Goal: Transaction & Acquisition: Purchase product/service

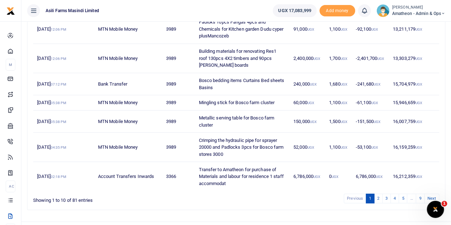
scroll to position [198, 0]
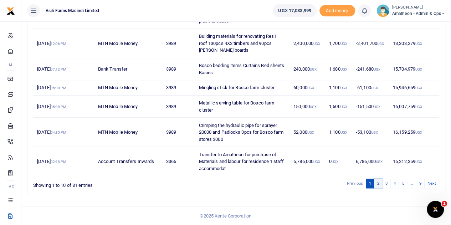
click at [379, 183] on link "2" at bounding box center [378, 184] width 9 height 10
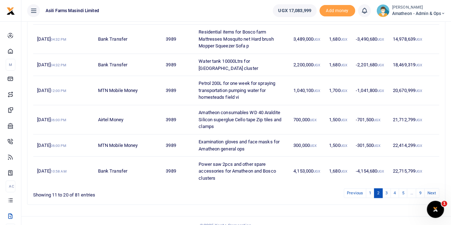
scroll to position [212, 0]
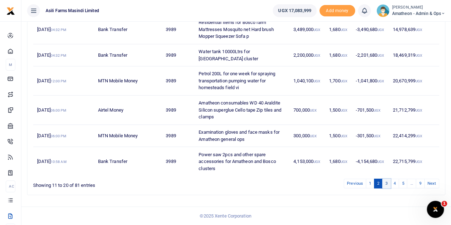
click at [388, 183] on link "3" at bounding box center [387, 184] width 9 height 10
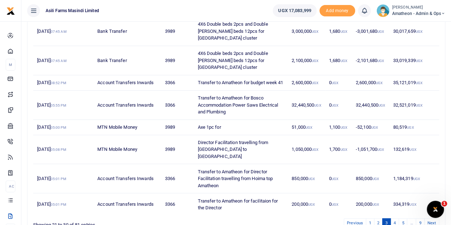
scroll to position [198, 0]
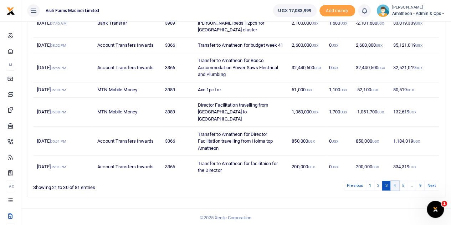
click at [397, 182] on link "4" at bounding box center [395, 186] width 9 height 10
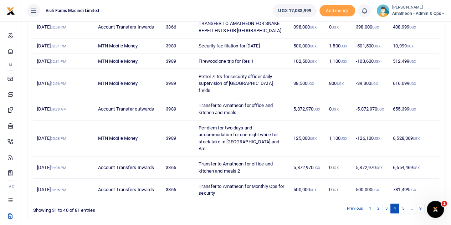
scroll to position [156, 0]
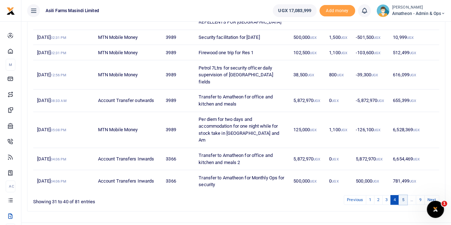
click at [405, 195] on link "5" at bounding box center [403, 200] width 9 height 10
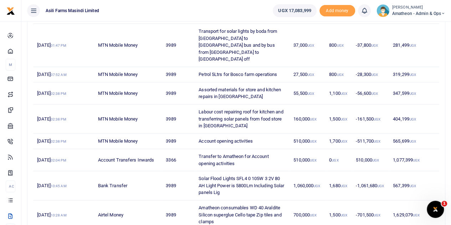
scroll to position [177, 0]
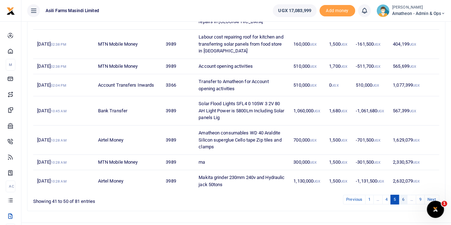
click at [407, 195] on link "6" at bounding box center [403, 200] width 9 height 10
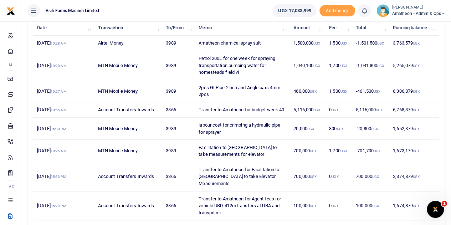
scroll to position [184, 0]
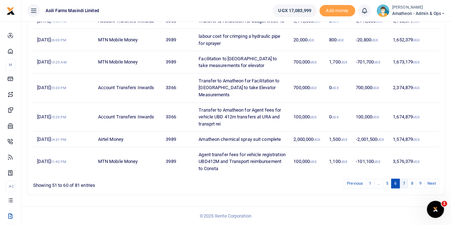
click at [404, 182] on link "7" at bounding box center [404, 184] width 9 height 10
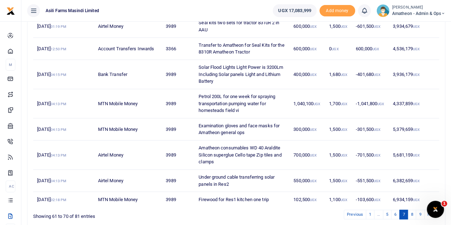
scroll to position [148, 0]
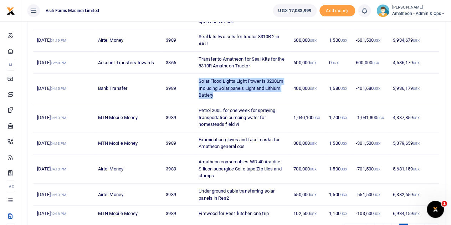
drag, startPoint x: 200, startPoint y: 79, endPoint x: 268, endPoint y: 93, distance: 70.3
click at [268, 93] on td "Solar Flood Lights Light Power is 3200Lm Including Solar panels Light and Lithi…" at bounding box center [242, 88] width 95 height 29
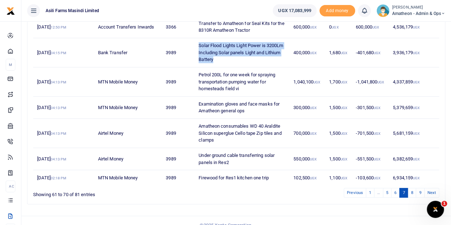
scroll to position [191, 0]
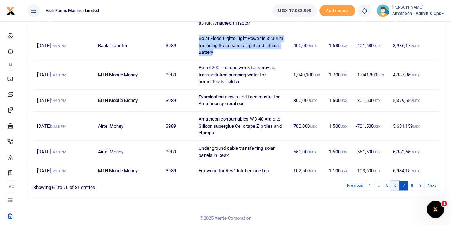
click at [396, 184] on link "6" at bounding box center [396, 186] width 9 height 10
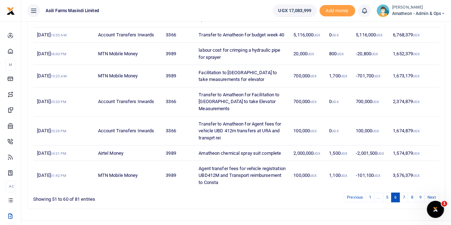
scroll to position [184, 0]
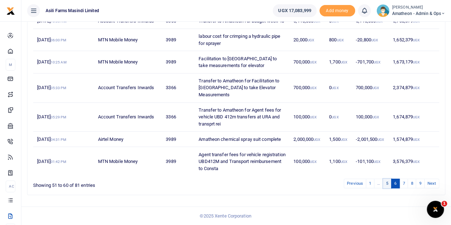
click at [390, 183] on link "5" at bounding box center [387, 184] width 9 height 10
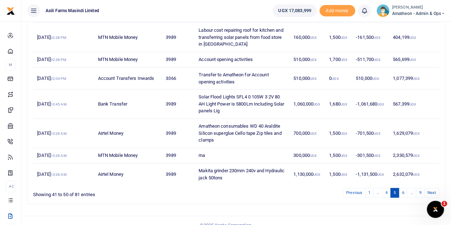
scroll to position [177, 0]
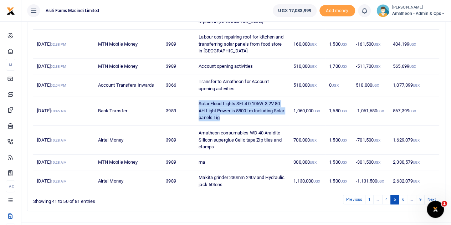
drag, startPoint x: 200, startPoint y: 88, endPoint x: 237, endPoint y: 100, distance: 38.8
click at [237, 100] on td "Solar Flood Lights SFL4 0 105W 3 2V 80 AH Light Power is 5800Lm Including Solar…" at bounding box center [242, 110] width 95 height 29
copy td "Solar Flood Lights SFL4 0 105W 3 2V 80 AH Light Power is 5800Lm Including Solar…"
click at [243, 101] on td "Solar Flood Lights SFL4 0 105W 3 2V 80 AH Light Power is 5800Lm Including Solar…" at bounding box center [242, 110] width 95 height 29
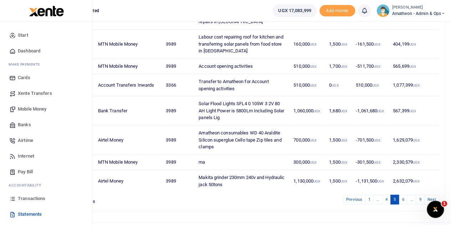
click at [21, 125] on span "Banks" at bounding box center [24, 124] width 13 height 7
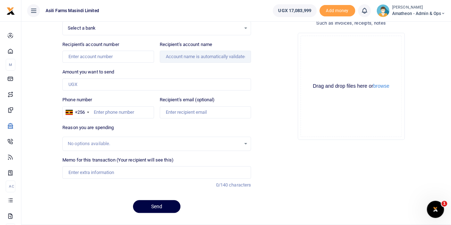
scroll to position [71, 0]
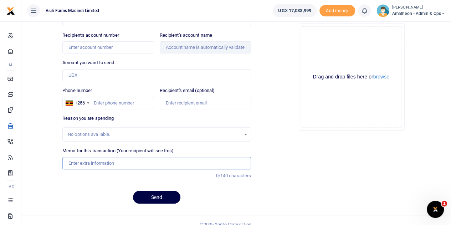
click at [86, 163] on input "Memo for this transaction (Your recipient will see this)" at bounding box center [156, 163] width 189 height 12
paste input "Solar Flood Lights-SFL4.0, 105W,3.2V/80(±5) AH, Light Power is 5800Lm (Includin…"
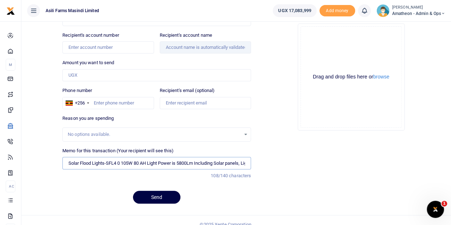
type input "Solar Flood Lights-SFL4 0 105W 80 AH Light Power is 5800Lm Including Solar pane…"
click at [124, 102] on input "Phone number" at bounding box center [107, 103] width 91 height 12
type input "774256484"
click at [97, 75] on input "Amount you want to send" at bounding box center [156, 75] width 189 height 12
type input "530,000"
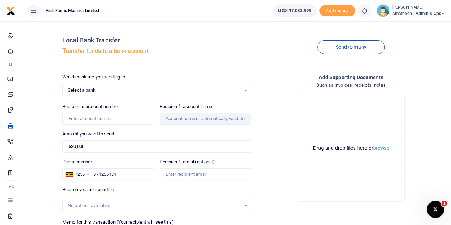
click at [245, 89] on div "Select a bank Select an option..." at bounding box center [157, 90] width 188 height 8
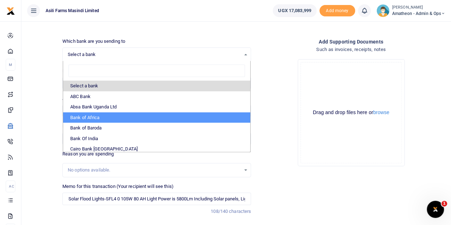
scroll to position [36, 0]
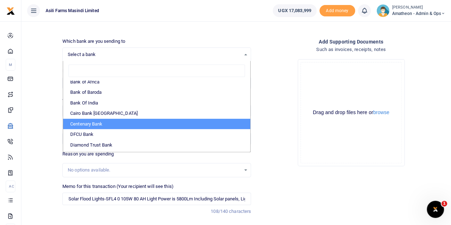
click at [87, 124] on li "Centenary Bank" at bounding box center [156, 124] width 187 height 11
select select "CENT"
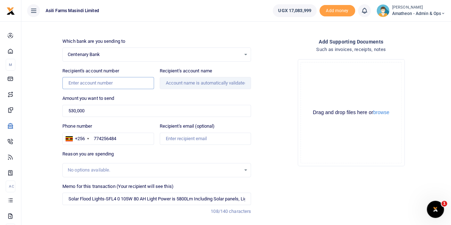
click at [91, 82] on input "Recipient's account number" at bounding box center [107, 83] width 91 height 12
paste input "3100065964"
type input "3100065964"
click at [161, 103] on div "Amount you want to send 530,000 Amount is required." at bounding box center [156, 106] width 189 height 22
click at [133, 112] on input "530,000" at bounding box center [156, 111] width 189 height 12
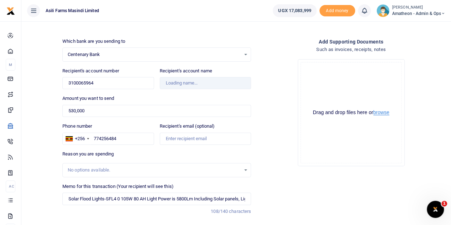
click at [385, 112] on button "browse" at bounding box center [382, 112] width 16 height 5
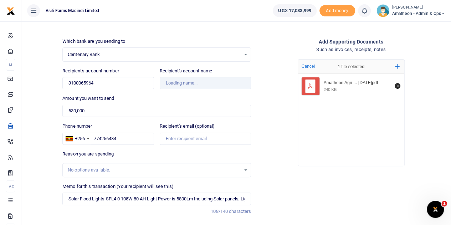
click at [112, 55] on span "Centenary Bank" at bounding box center [154, 54] width 173 height 7
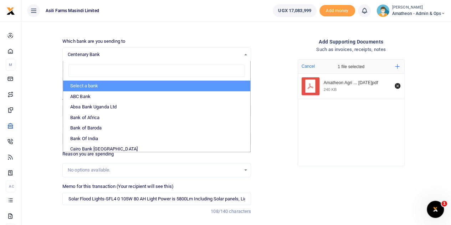
click at [267, 134] on div "Drop your files here Cancel 1 file selected Add more Amatheon Agri ... 13th Oct…" at bounding box center [351, 113] width 189 height 118
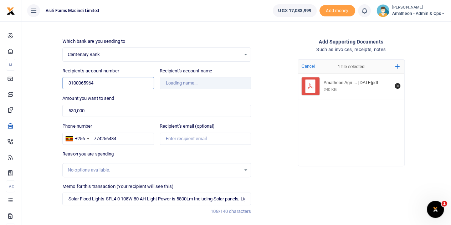
click at [97, 85] on input "3100065964" at bounding box center [107, 83] width 91 height 12
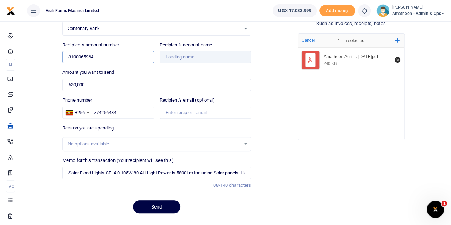
scroll to position [71, 0]
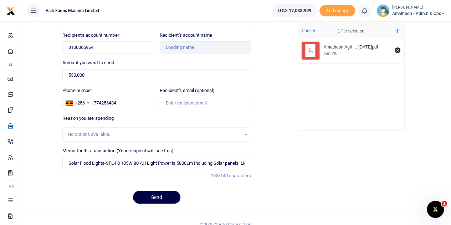
click at [131, 118] on div "Reason you are spending No options available." at bounding box center [156, 128] width 189 height 27
type input "Solar Nation Smc Limited"
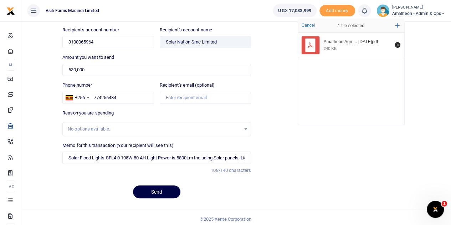
scroll to position [78, 0]
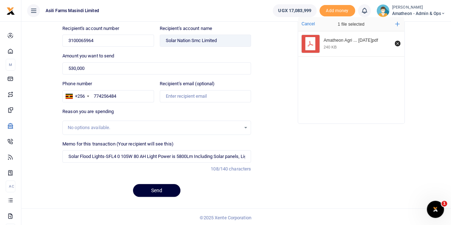
click at [156, 188] on button "Send" at bounding box center [156, 190] width 47 height 13
click at [173, 116] on div "Reason you are spending No options available." at bounding box center [156, 121] width 189 height 27
click at [247, 156] on input "Solar Flood Lights-SFL4 0 105W 80 AH Light Power is 5800Lm Including Solar pane…" at bounding box center [156, 156] width 189 height 12
click at [244, 155] on input "Solar Flood Lights-SFL4 0 105W 80 AH Light Power is 5800Lm Including Solar pane…" at bounding box center [156, 156] width 189 height 12
click at [157, 186] on button "Send" at bounding box center [156, 190] width 47 height 13
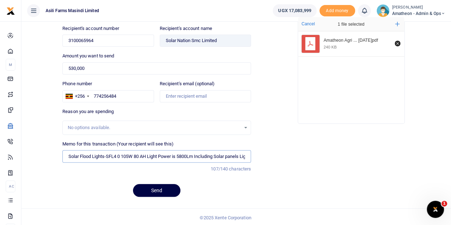
click at [156, 155] on input "Solar Flood Lights-SFL4 0 105W 80 AH Light Power is 5800Lm Including Solar pane…" at bounding box center [156, 156] width 189 height 12
click at [108, 154] on input "Solar Flood Lights-SFL4 0 105W 80 AH Light Power is 5800Lm Including Solar pane…" at bounding box center [156, 156] width 189 height 12
type input "Solar Flood Lights SFL4 0 105W 80 AH Light Power is 5800Lm Including Solar pane…"
click at [153, 189] on button "Send" at bounding box center [156, 190] width 47 height 13
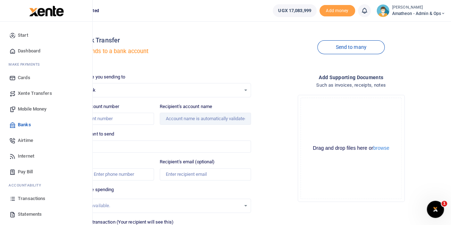
click at [29, 108] on span "Mobile Money" at bounding box center [32, 109] width 29 height 7
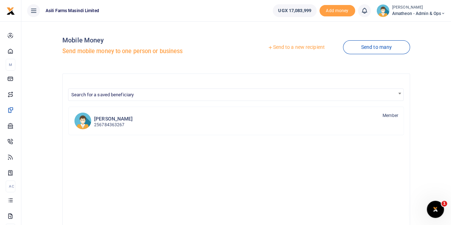
click at [286, 47] on link "Send to a new recipient" at bounding box center [296, 47] width 93 height 13
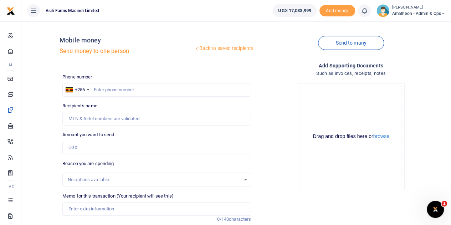
click at [378, 137] on button "browse" at bounding box center [382, 136] width 16 height 5
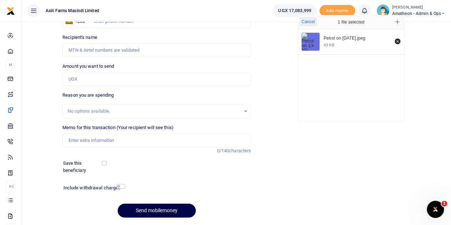
scroll to position [71, 0]
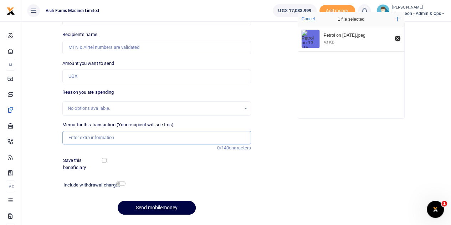
click at [90, 140] on input "Memo for this transaction (Your recipient will see this)" at bounding box center [156, 138] width 189 height 14
type input "Petrol 200L for one week for spraying transportation pumping water for homestea…"
click at [77, 74] on input "Amount you want to send" at bounding box center [156, 77] width 189 height 14
click at [90, 47] on input "Recipient's name" at bounding box center [156, 48] width 189 height 14
click at [281, 154] on div "Add supporting Documents Such as invoices, receipts, notes Drop your files here…" at bounding box center [351, 105] width 195 height 230
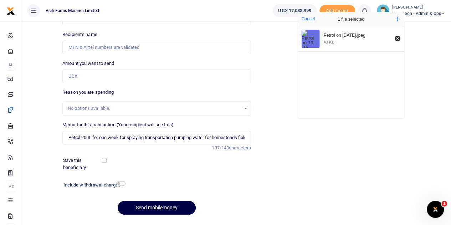
scroll to position [0, 0]
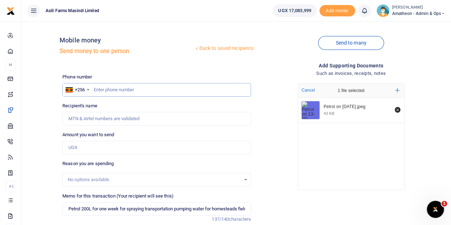
click at [136, 87] on input "text" at bounding box center [156, 90] width 189 height 14
type input "776038466"
type input "Nixson Alyao"
type input "776038466"
click at [92, 150] on input "Amount you want to send" at bounding box center [156, 148] width 189 height 14
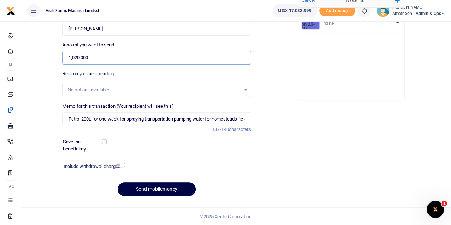
scroll to position [90, 0]
type input "1,020,000"
click at [118, 165] on input "checkbox" at bounding box center [120, 165] width 9 height 5
checkbox input "true"
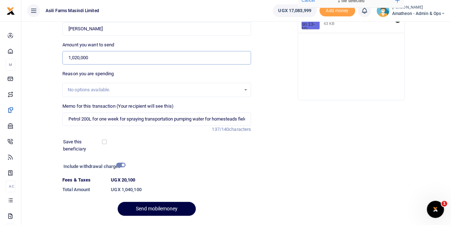
click at [79, 57] on input "1,020,000" at bounding box center [156, 58] width 189 height 14
type input "1,040,100"
click at [121, 164] on input "checkbox" at bounding box center [120, 165] width 9 height 5
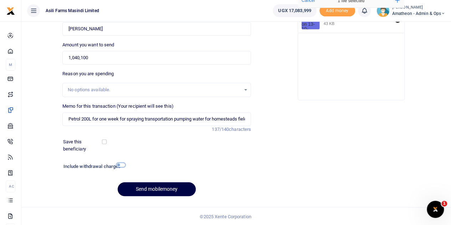
click at [121, 164] on input "checkbox" at bounding box center [120, 165] width 9 height 5
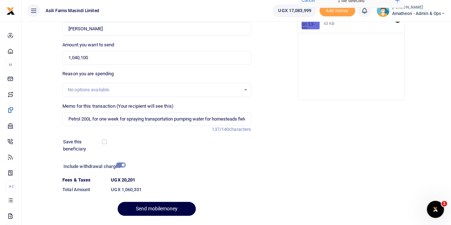
click at [121, 164] on input "checkbox" at bounding box center [120, 165] width 9 height 5
checkbox input "false"
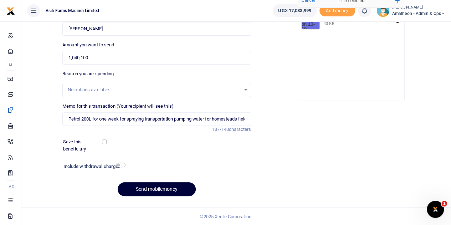
click at [155, 187] on button "Send mobilemoney" at bounding box center [157, 189] width 78 height 14
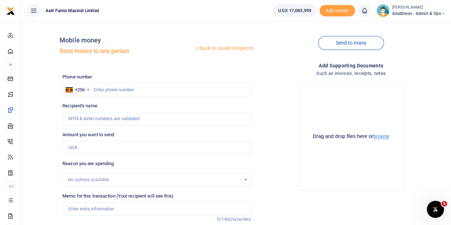
click at [385, 137] on button "browse" at bounding box center [382, 136] width 16 height 5
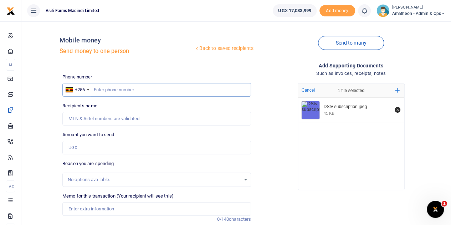
click at [150, 89] on input "text" at bounding box center [156, 90] width 189 height 14
type input "777736825"
type input "[PERSON_NAME]"
type input "777736825"
click at [97, 150] on input "Amount you want to send" at bounding box center [156, 148] width 189 height 14
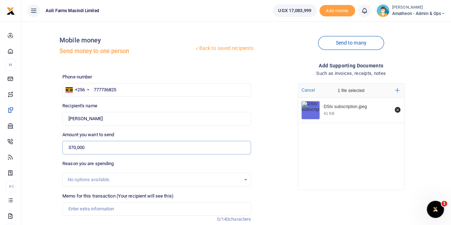
type input "370,000"
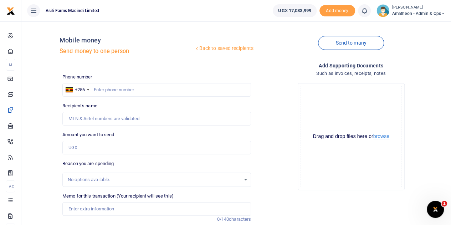
click at [383, 136] on button "browse" at bounding box center [382, 136] width 16 height 5
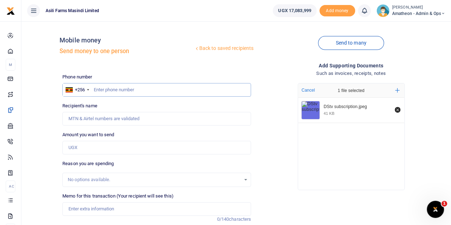
click at [123, 92] on input "text" at bounding box center [156, 90] width 189 height 14
type input "777736825"
type input "Samson Obero"
type input "777736825"
click at [92, 147] on input "Amount you want to send" at bounding box center [156, 148] width 189 height 14
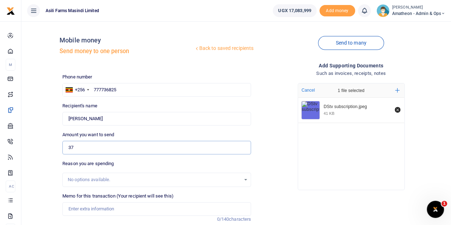
type input "375,000"
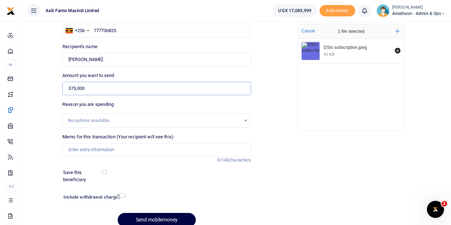
scroll to position [90, 0]
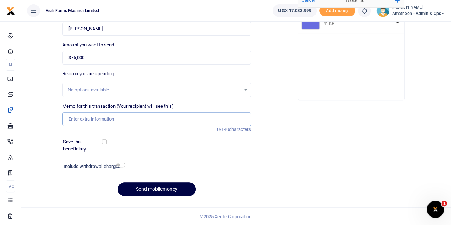
click at [104, 113] on input "Memo for this transaction (Your recipient will see this)" at bounding box center [156, 119] width 189 height 14
click at [166, 118] on input "DStv subscription for Res1 and Res2 for August 2025" at bounding box center [156, 119] width 189 height 14
click at [193, 117] on input "DStv subscription for Res1 and Res2 for October 2025" at bounding box center [156, 119] width 189 height 14
type input "DStv subscription for Res1 and Res2 for October 2025"
click at [157, 188] on button "Send mobilemoney" at bounding box center [157, 189] width 78 height 14
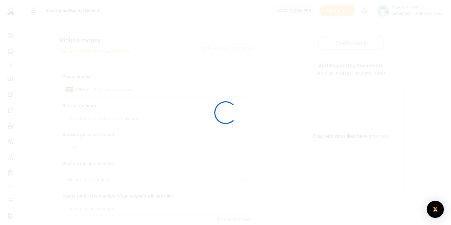
scroll to position [90, 0]
